Goal: Information Seeking & Learning: Check status

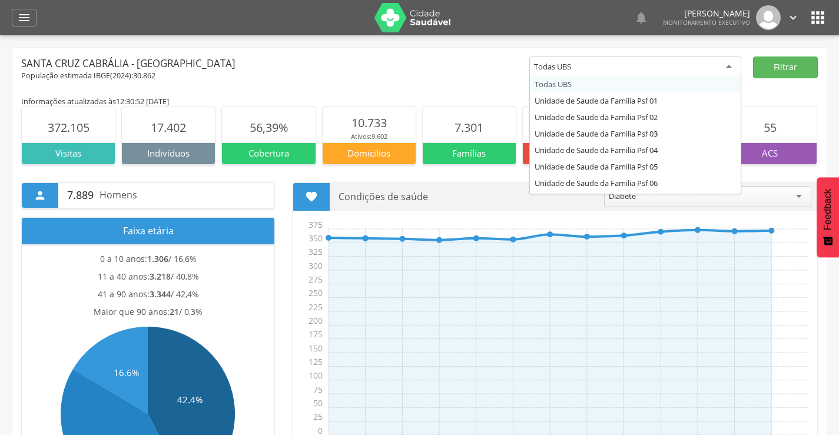
click at [555, 65] on div "Todas UBS" at bounding box center [552, 66] width 37 height 11
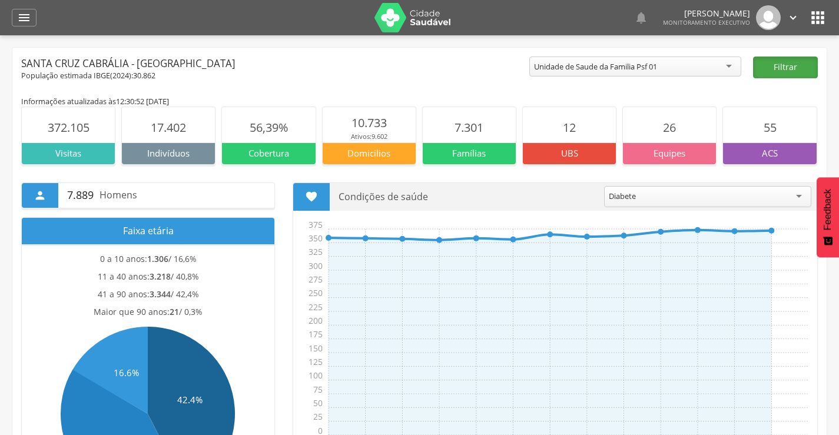
click at [798, 67] on button "Filtrar" at bounding box center [785, 68] width 65 height 22
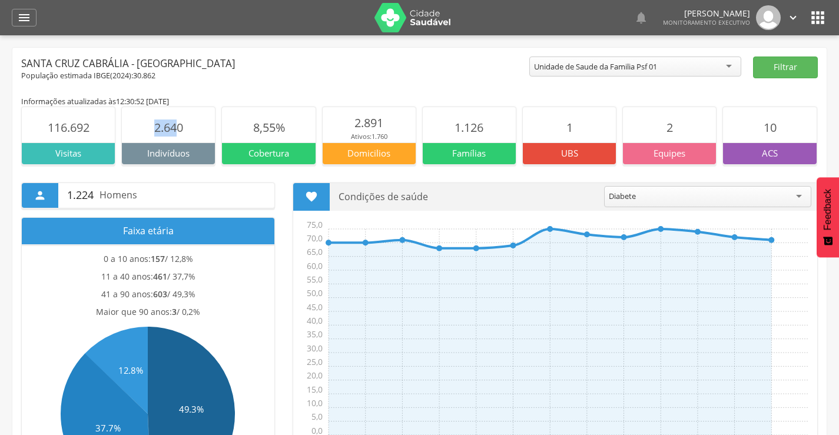
drag, startPoint x: 180, startPoint y: 128, endPoint x: 119, endPoint y: 129, distance: 60.6
click at [119, 129] on div "116.692 Visitas 2.640 Indivíduos 8,55% [GEOGRAPHIC_DATA] 2.891 Ativos: 1.760 Do…" at bounding box center [419, 136] width 796 height 58
click at [293, 69] on div "Santa Cruz Cabrália - [GEOGRAPHIC_DATA]" at bounding box center [275, 64] width 508 height 14
click at [685, 72] on div "Unidade de Saude da Familia Psf 01" at bounding box center [635, 67] width 212 height 20
click at [815, 62] on button "Filtrar" at bounding box center [785, 68] width 65 height 22
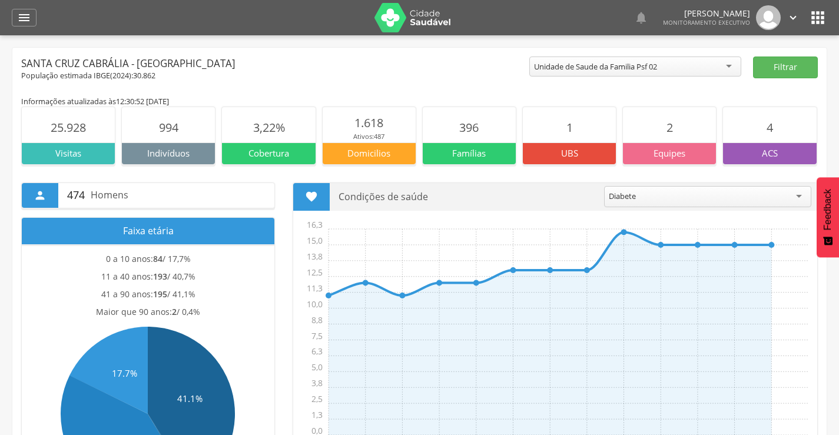
click at [600, 63] on div "Unidade de Saude da Familia Psf 02" at bounding box center [595, 66] width 123 height 11
click at [797, 70] on button "Filtrar" at bounding box center [785, 68] width 65 height 22
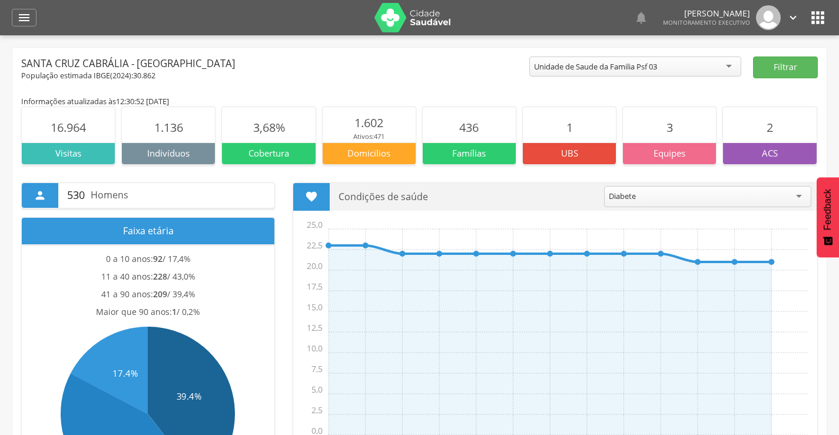
click at [653, 71] on div "Unidade de Saude da Familia Psf 03" at bounding box center [595, 66] width 123 height 11
click at [793, 75] on button "Filtrar" at bounding box center [785, 68] width 65 height 22
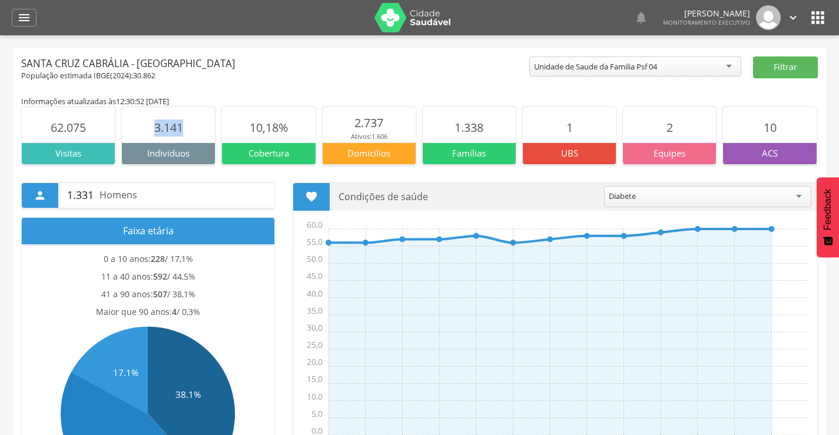
drag, startPoint x: 193, startPoint y: 121, endPoint x: 130, endPoint y: 131, distance: 63.7
click at [130, 131] on section "3.141" at bounding box center [168, 124] width 93 height 35
click at [786, 18] on div " Configurações Sair" at bounding box center [774, 17] width 49 height 25
click at [798, 14] on icon "" at bounding box center [792, 17] width 13 height 13
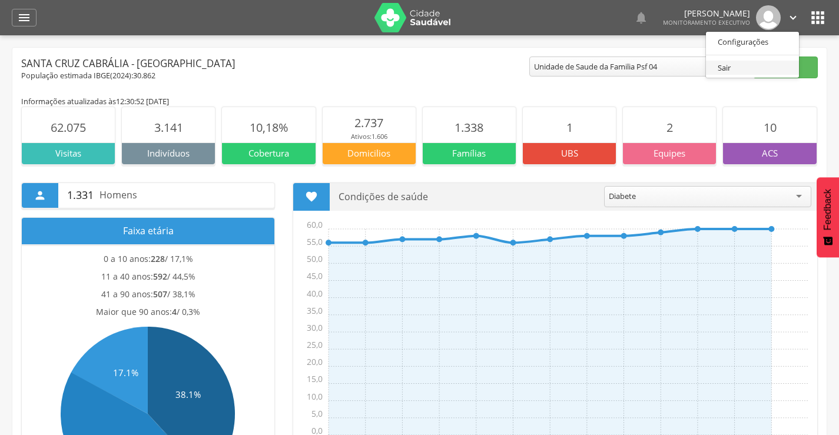
click at [736, 69] on link "Sair" at bounding box center [752, 68] width 93 height 15
